Goal: Find specific page/section: Find specific page/section

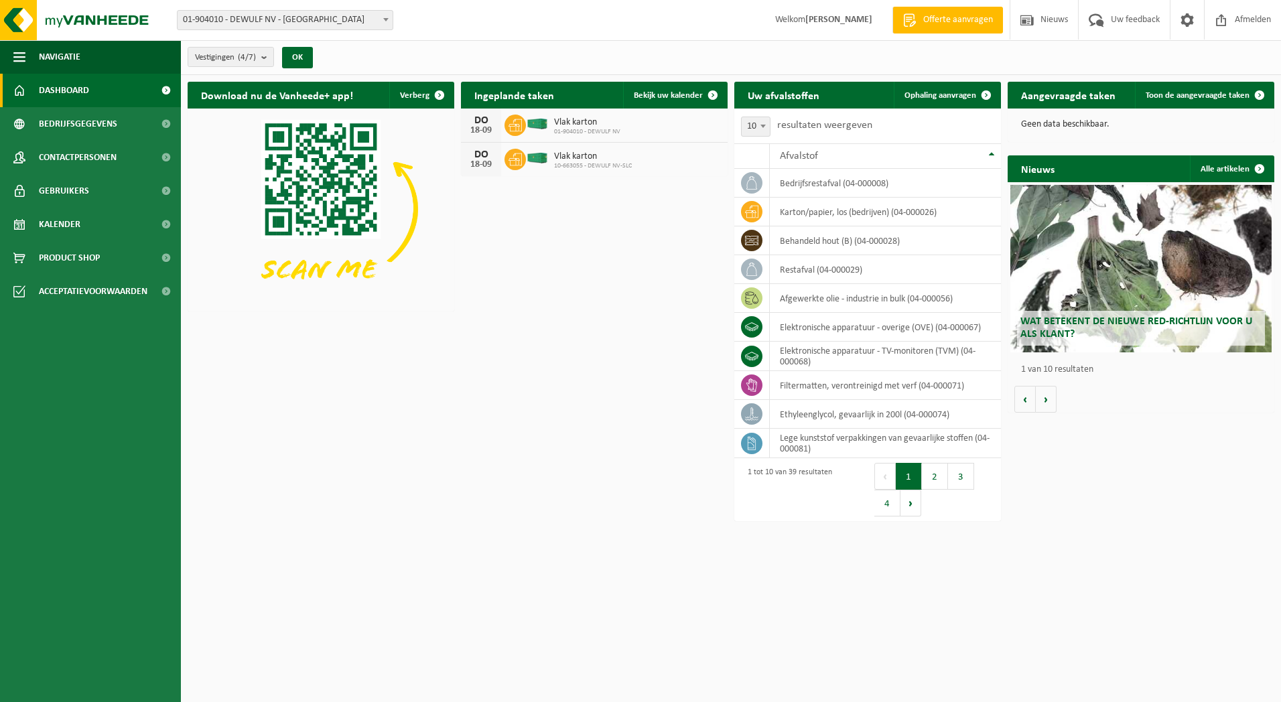
click at [383, 24] on span at bounding box center [385, 19] width 13 height 17
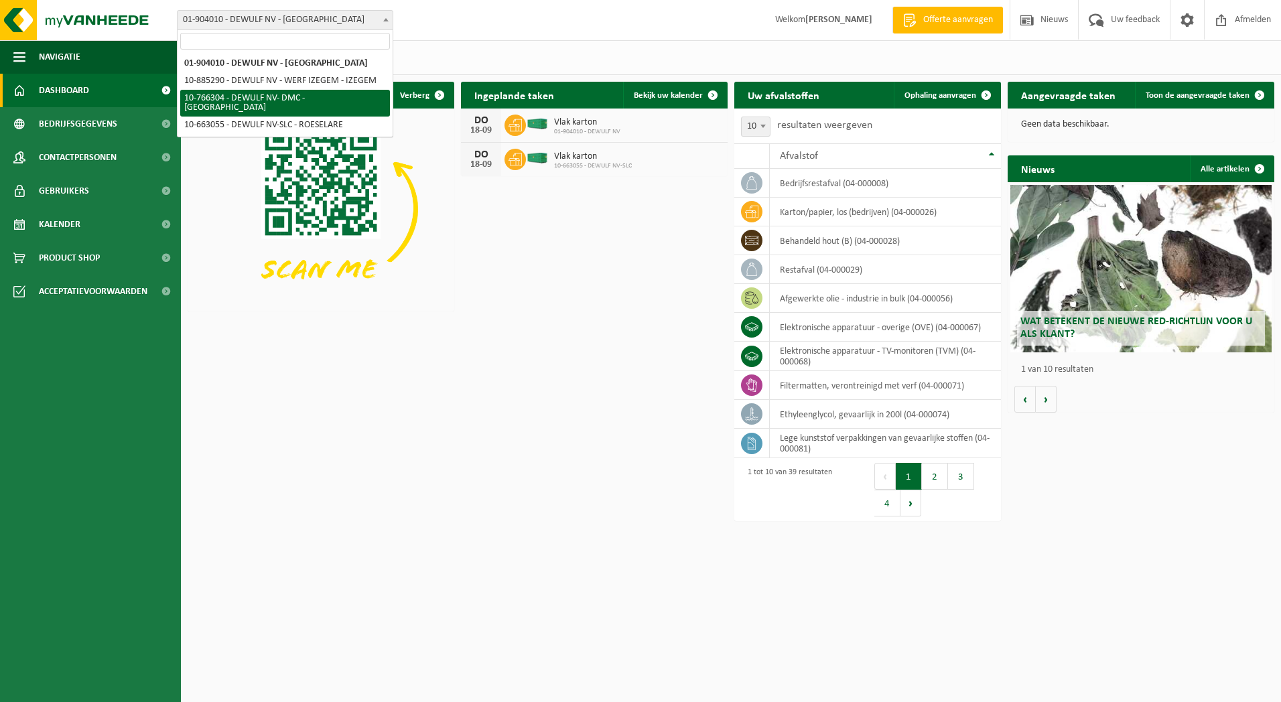
select select "13137"
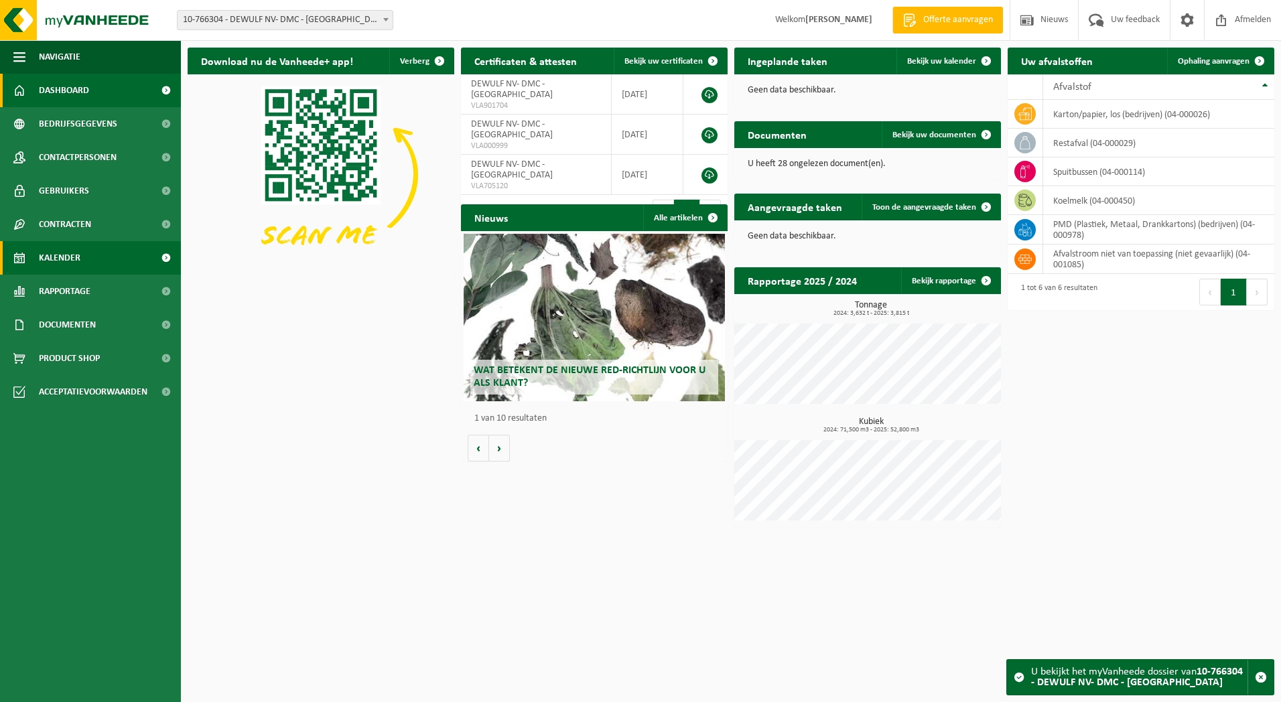
click at [82, 260] on link "Kalender" at bounding box center [90, 257] width 181 height 33
